Goal: Use online tool/utility: Utilize a website feature to perform a specific function

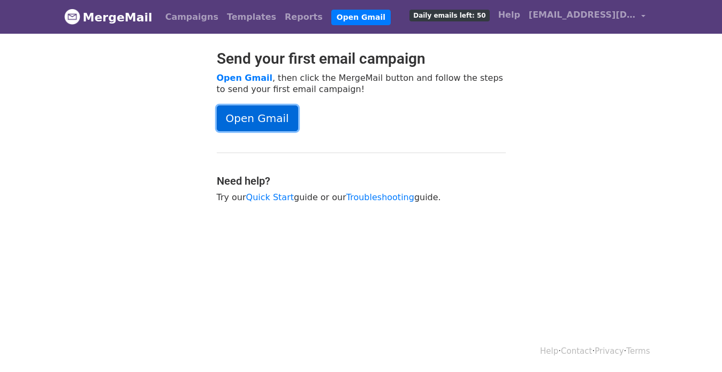
click at [267, 122] on link "Open Gmail" at bounding box center [257, 118] width 81 height 26
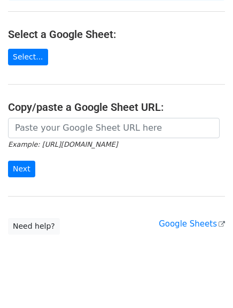
scroll to position [120, 0]
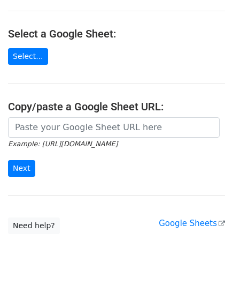
click at [29, 54] on main "Choose a Google Sheet Use one of the options below... How to send your first Me…" at bounding box center [116, 61] width 233 height 346
click at [31, 48] on link "Select..." at bounding box center [28, 56] width 40 height 17
click at [21, 160] on input "Next" at bounding box center [21, 168] width 27 height 17
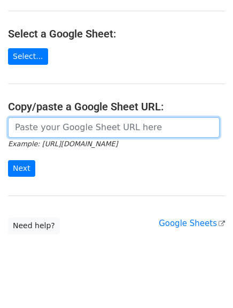
click at [54, 117] on input "url" at bounding box center [114, 127] width 212 height 20
click at [42, 118] on input "url" at bounding box center [114, 127] width 212 height 20
paste input "MailG"
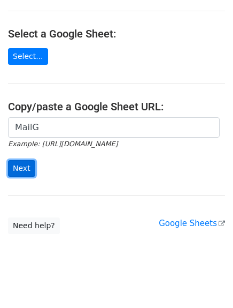
click at [16, 161] on input "Next" at bounding box center [21, 168] width 27 height 17
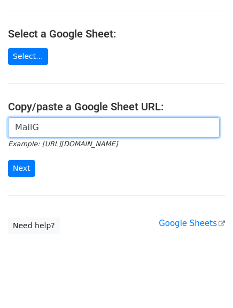
click at [33, 117] on input "MailG" at bounding box center [114, 127] width 212 height 20
click at [47, 117] on input "MailG" at bounding box center [114, 127] width 212 height 20
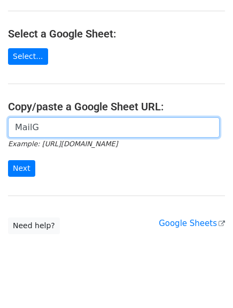
paste input "https://docs.google.com/spreadsheets/d/1_MqwhbMjCfHgB2NDH_7Vv-MlPyABD1uysDARKt3…"
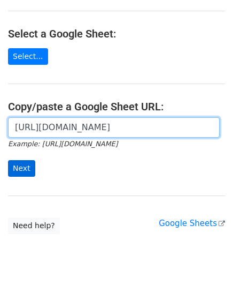
type input "https://docs.google.com/spreadsheets/d/1_MqwhbMjCfHgB2NDH_7Vv-MlPyABD1uysDARKt3…"
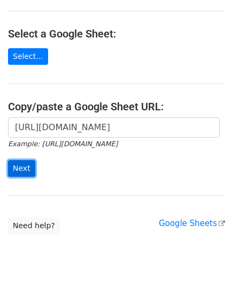
click at [21, 162] on input "Next" at bounding box center [21, 168] width 27 height 17
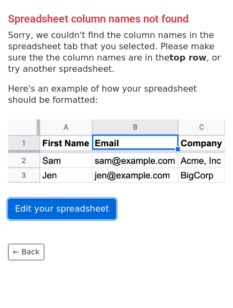
click at [62, 203] on link "Edit your spreadsheet" at bounding box center [62, 209] width 108 height 20
click at [58, 214] on link "Edit your spreadsheet" at bounding box center [62, 209] width 108 height 20
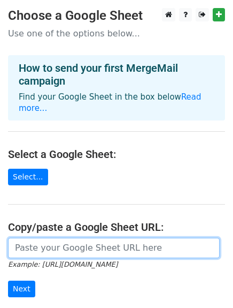
click at [59, 240] on input "url" at bounding box center [114, 248] width 212 height 20
type input "https://docs.google.com/spreadsheets/d/1_MqwhbMjCfHgB2NDH_7Vv-MlPyABD1uysDARKt3…"
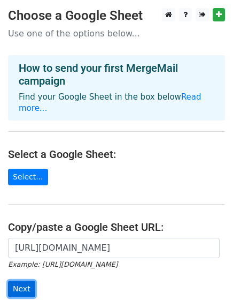
click at [26, 280] on input "Next" at bounding box center [21, 288] width 27 height 17
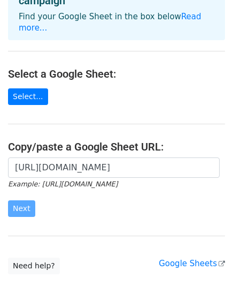
scroll to position [120, 0]
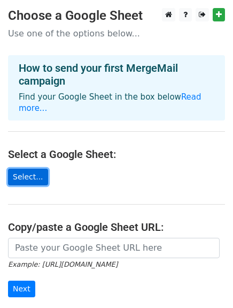
click at [27, 169] on link "Select..." at bounding box center [28, 177] width 40 height 17
